Goal: Register for event/course

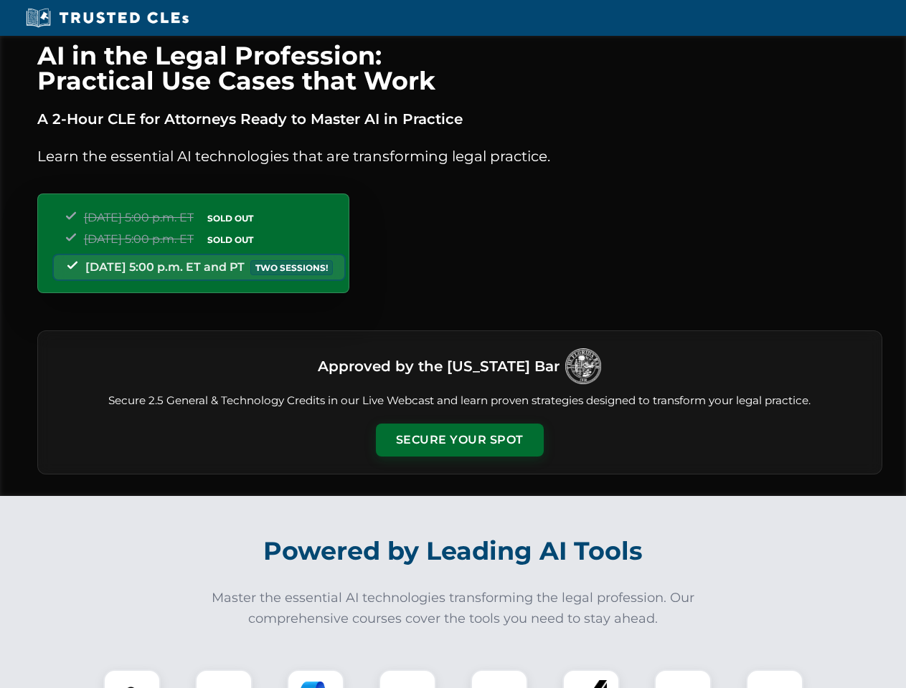
click at [459, 440] on button "Secure Your Spot" at bounding box center [460, 440] width 168 height 33
click at [132, 679] on img at bounding box center [132, 699] width 42 height 42
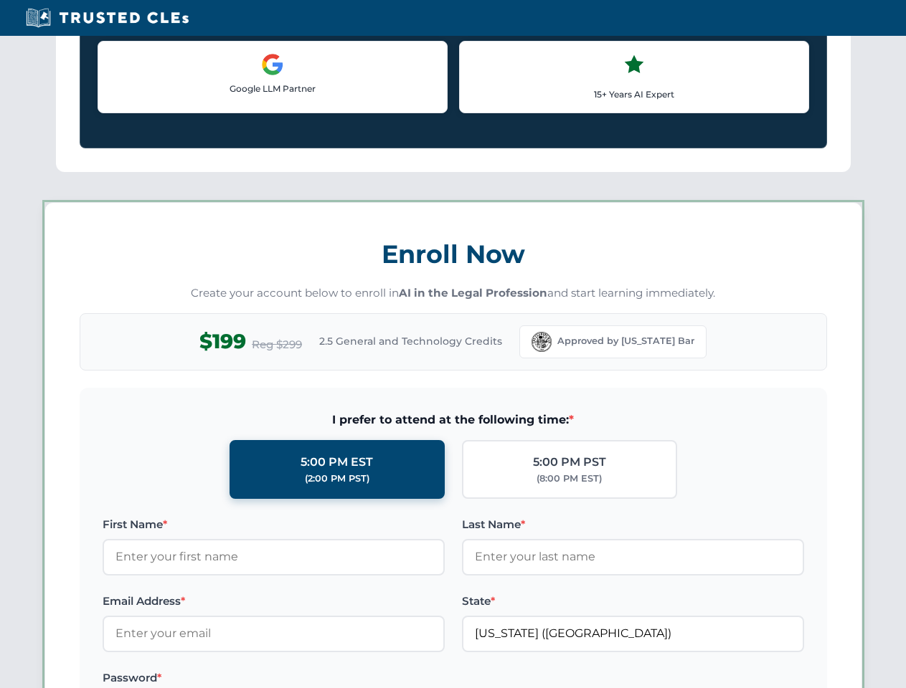
click at [315, 679] on label "Password *" at bounding box center [274, 678] width 342 height 17
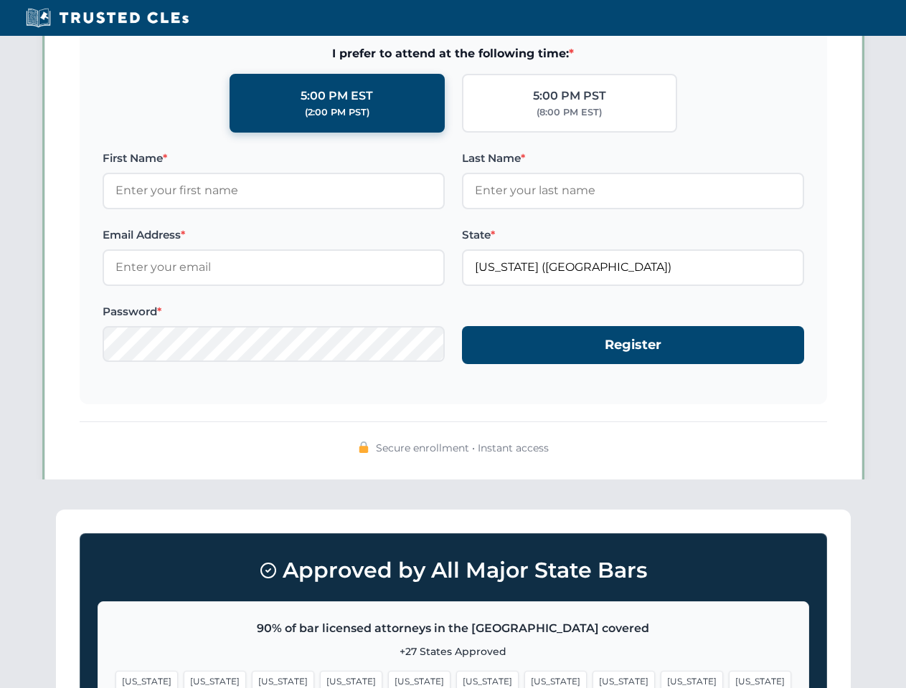
click at [660, 679] on span "[US_STATE]" at bounding box center [691, 681] width 62 height 21
